Goal: Find contact information: Find contact information

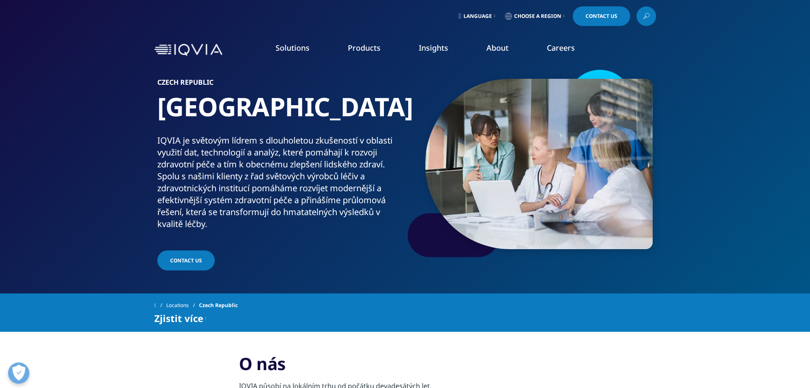
click at [560, 15] on span "Choose a Region" at bounding box center [537, 16] width 47 height 7
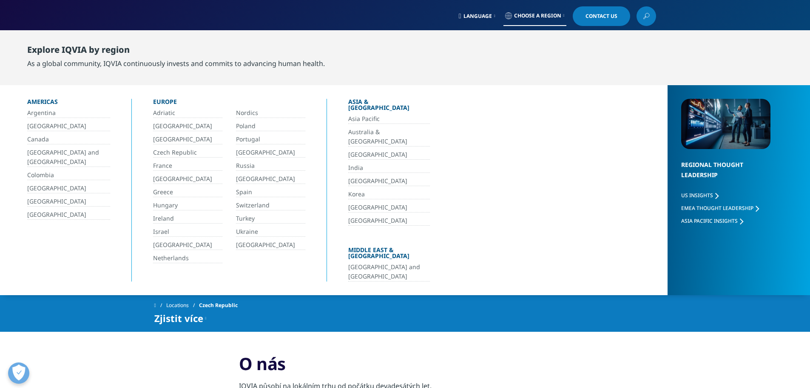
click at [177, 157] on link "Czech Republic" at bounding box center [187, 153] width 69 height 10
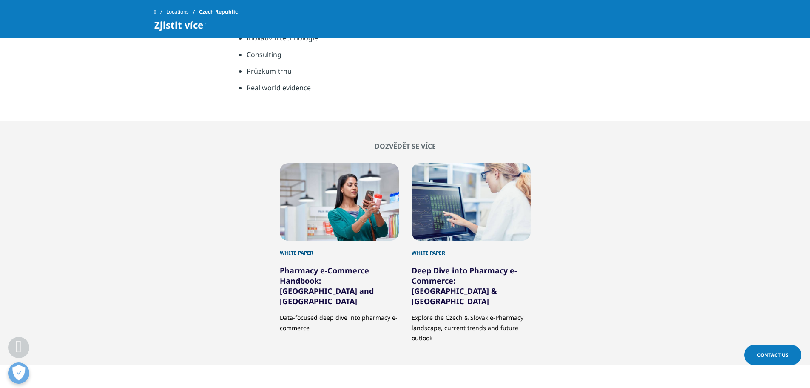
scroll to position [128, 0]
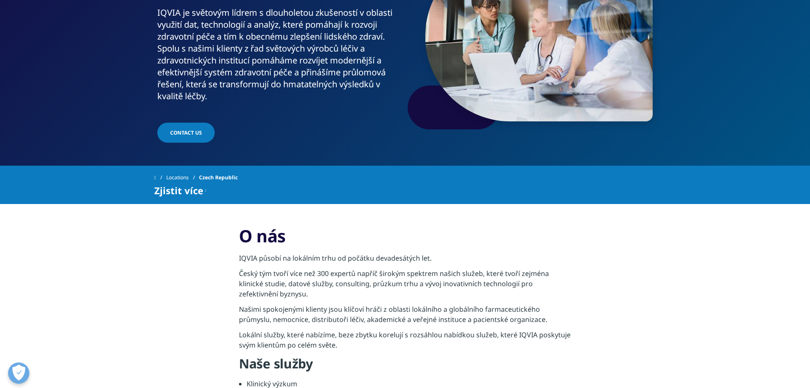
click at [208, 128] on link "Contact US" at bounding box center [185, 133] width 57 height 20
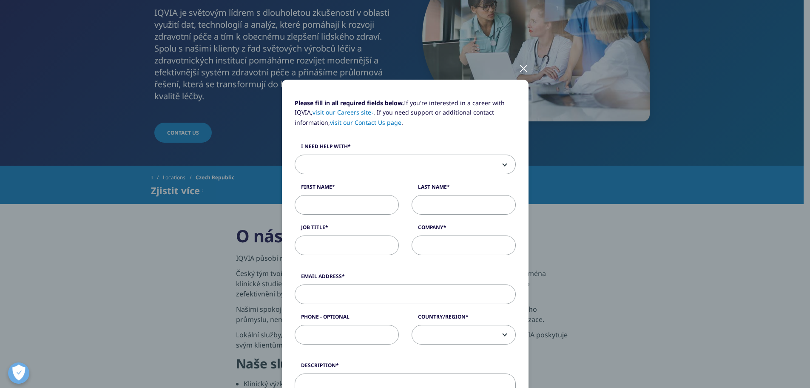
click at [522, 64] on div at bounding box center [524, 67] width 10 height 23
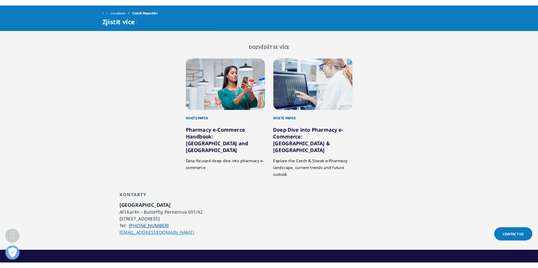
scroll to position [553, 0]
